Goal: Transaction & Acquisition: Obtain resource

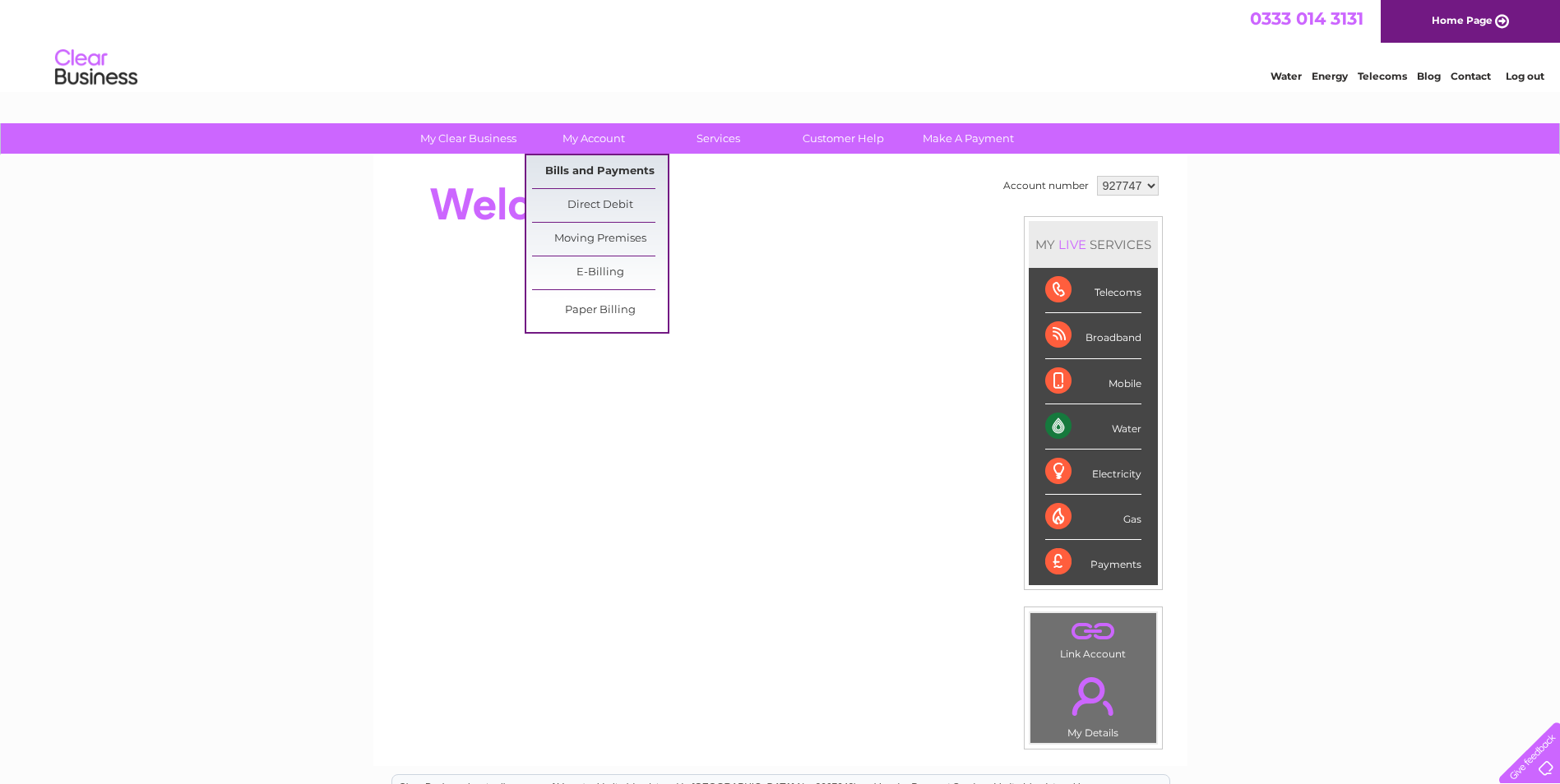
click at [585, 169] on link "Bills and Payments" at bounding box center [599, 172] width 135 height 33
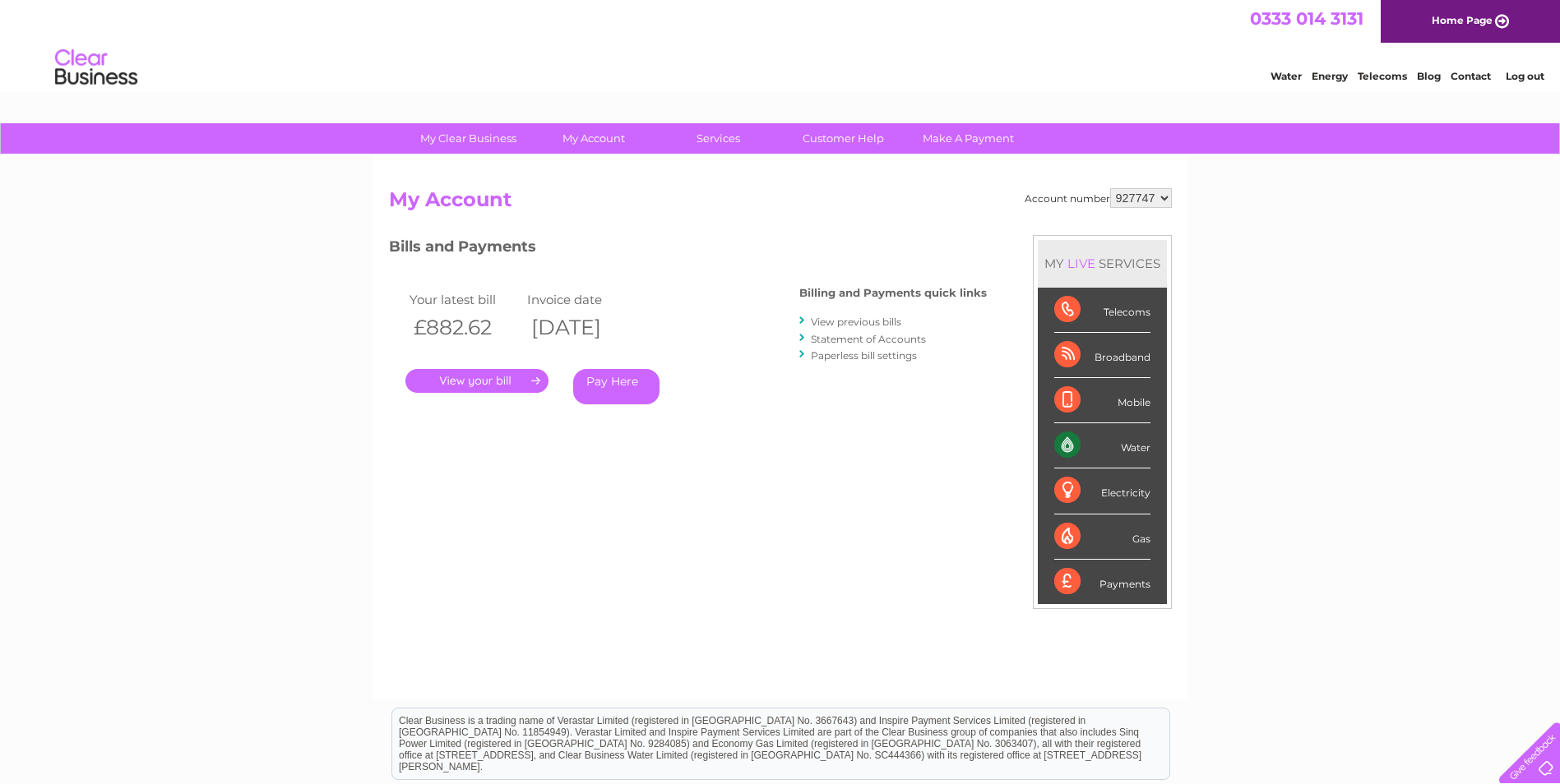
click at [485, 382] on link "." at bounding box center [476, 381] width 143 height 24
click at [467, 380] on link "." at bounding box center [476, 381] width 143 height 24
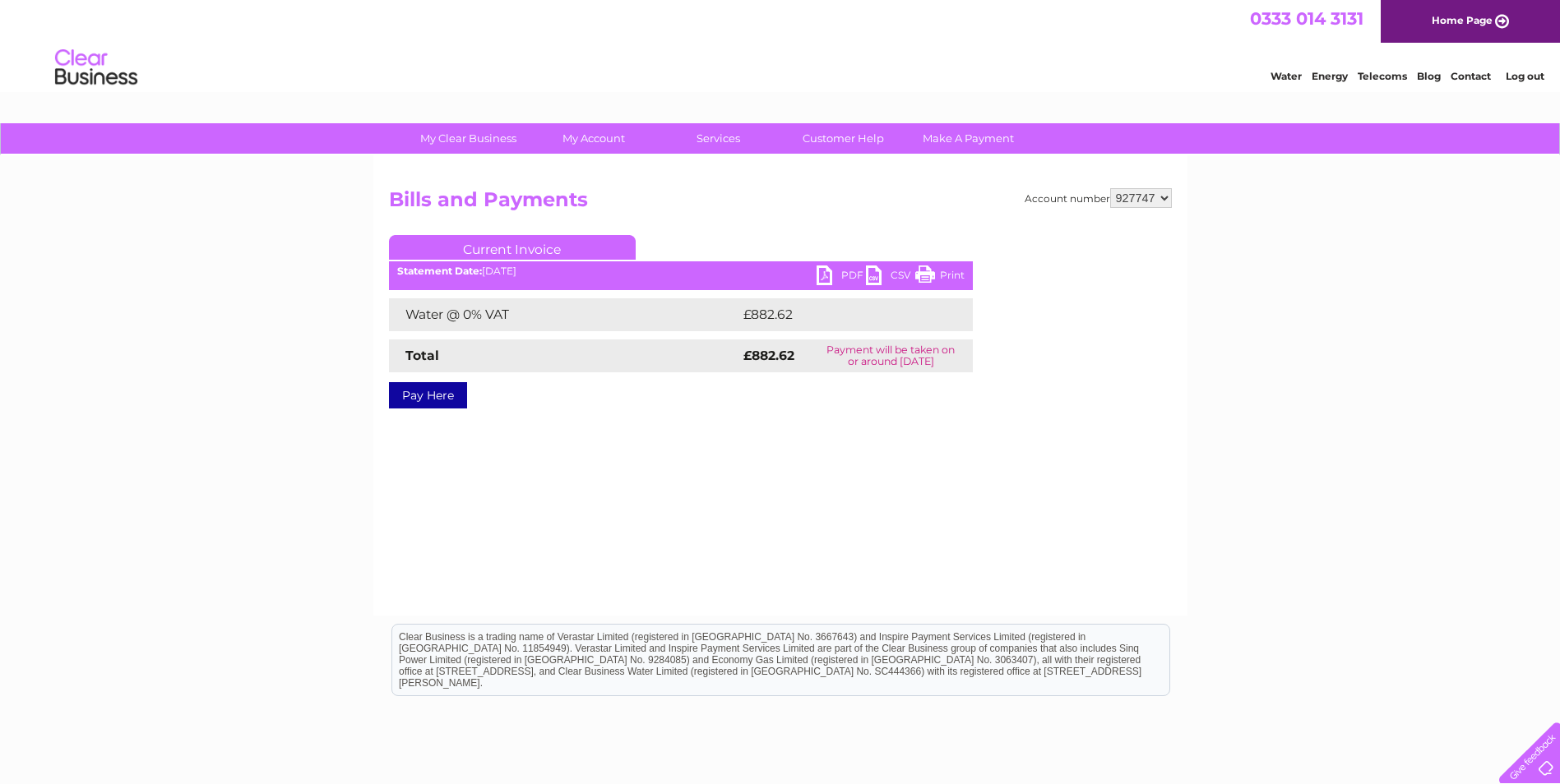
click at [838, 276] on link "PDF" at bounding box center [840, 277] width 49 height 24
